Goal: Task Accomplishment & Management: Use online tool/utility

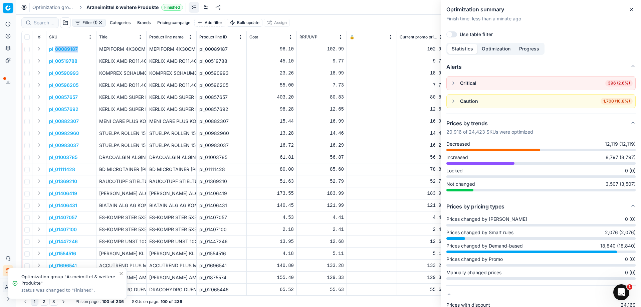
click at [122, 274] on icon "Close toast" at bounding box center [121, 273] width 3 height 3
drag, startPoint x: 82, startPoint y: 84, endPoint x: 61, endPoint y: 85, distance: 21.0
click at [61, 85] on td "pl_00596205" at bounding box center [71, 85] width 50 height 12
copy p "596205"
click at [82, 86] on td "pl_00596205" at bounding box center [71, 85] width 50 height 12
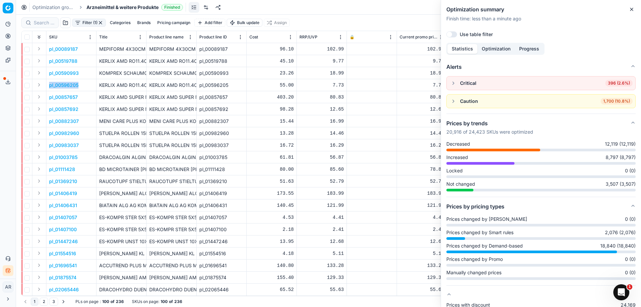
drag, startPoint x: 82, startPoint y: 86, endPoint x: 48, endPoint y: 87, distance: 34.4
click at [48, 87] on td "pl_00596205" at bounding box center [71, 85] width 50 height 12
copy p "pl_00596205"
drag, startPoint x: 84, startPoint y: 98, endPoint x: 49, endPoint y: 99, distance: 35.4
click at [49, 99] on td "pl_00857657" at bounding box center [71, 97] width 50 height 12
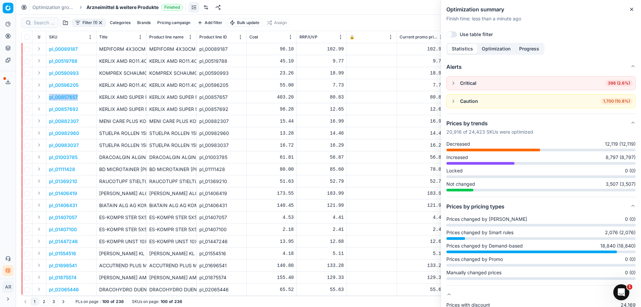
copy p "pl_00857657"
